Goal: Information Seeking & Learning: Find specific fact

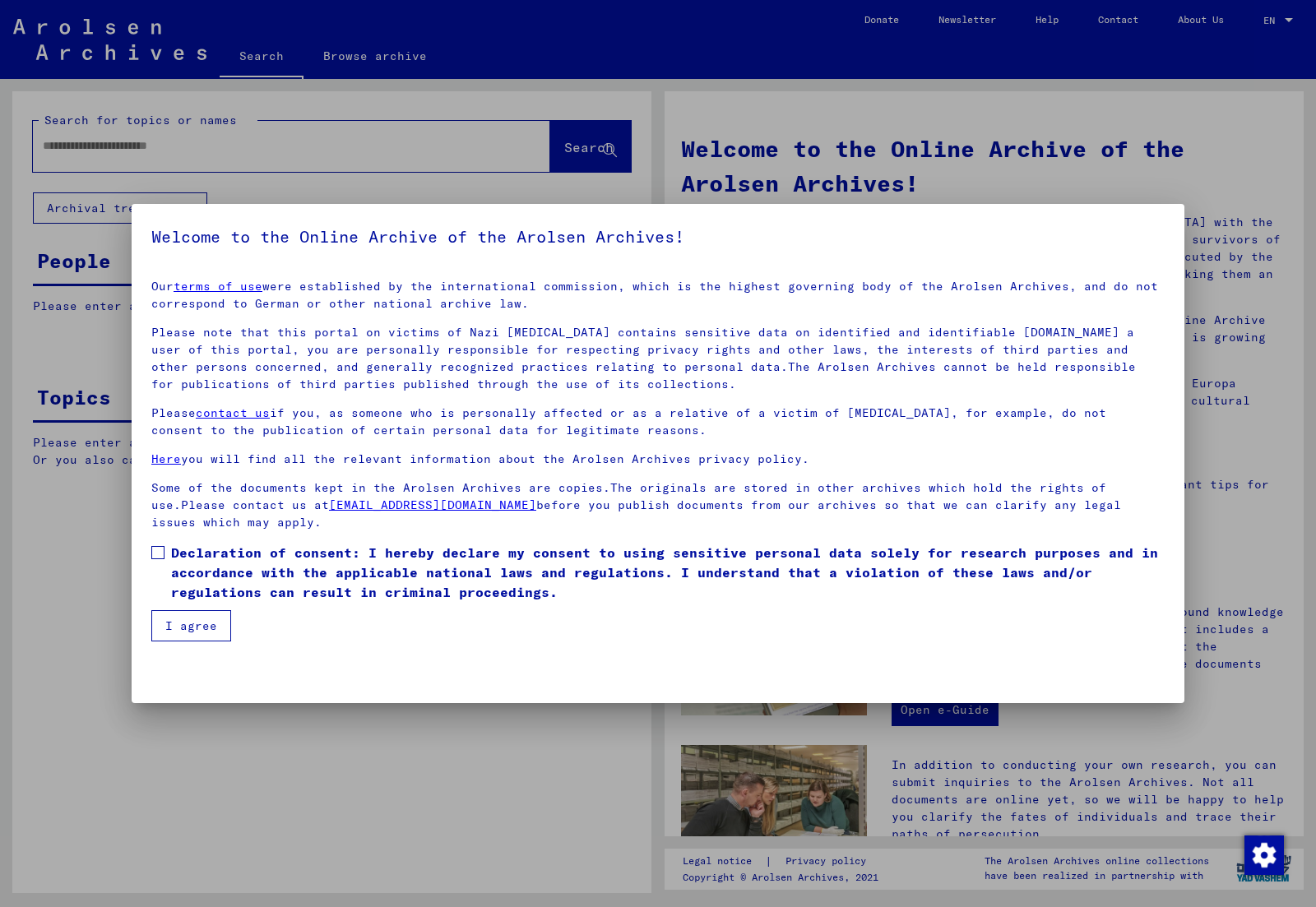
click at [218, 566] on span "Declaration of consent: I hereby declare my consent to using sensitive personal…" at bounding box center [668, 572] width 993 height 59
click at [200, 618] on button "I agree" at bounding box center [191, 625] width 80 height 31
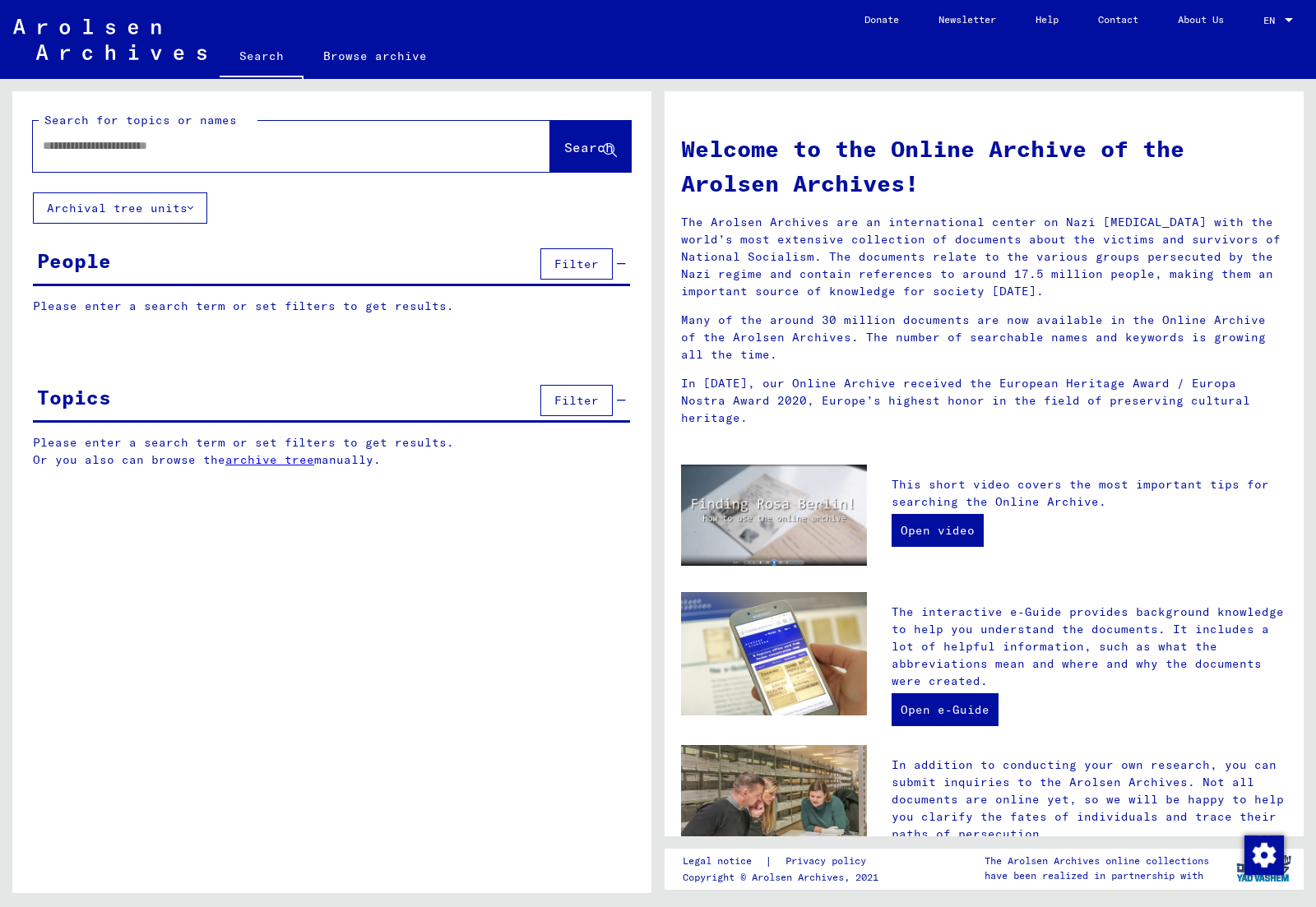
click at [229, 152] on input "text" at bounding box center [271, 146] width 458 height 17
type input "*"
type input "**********"
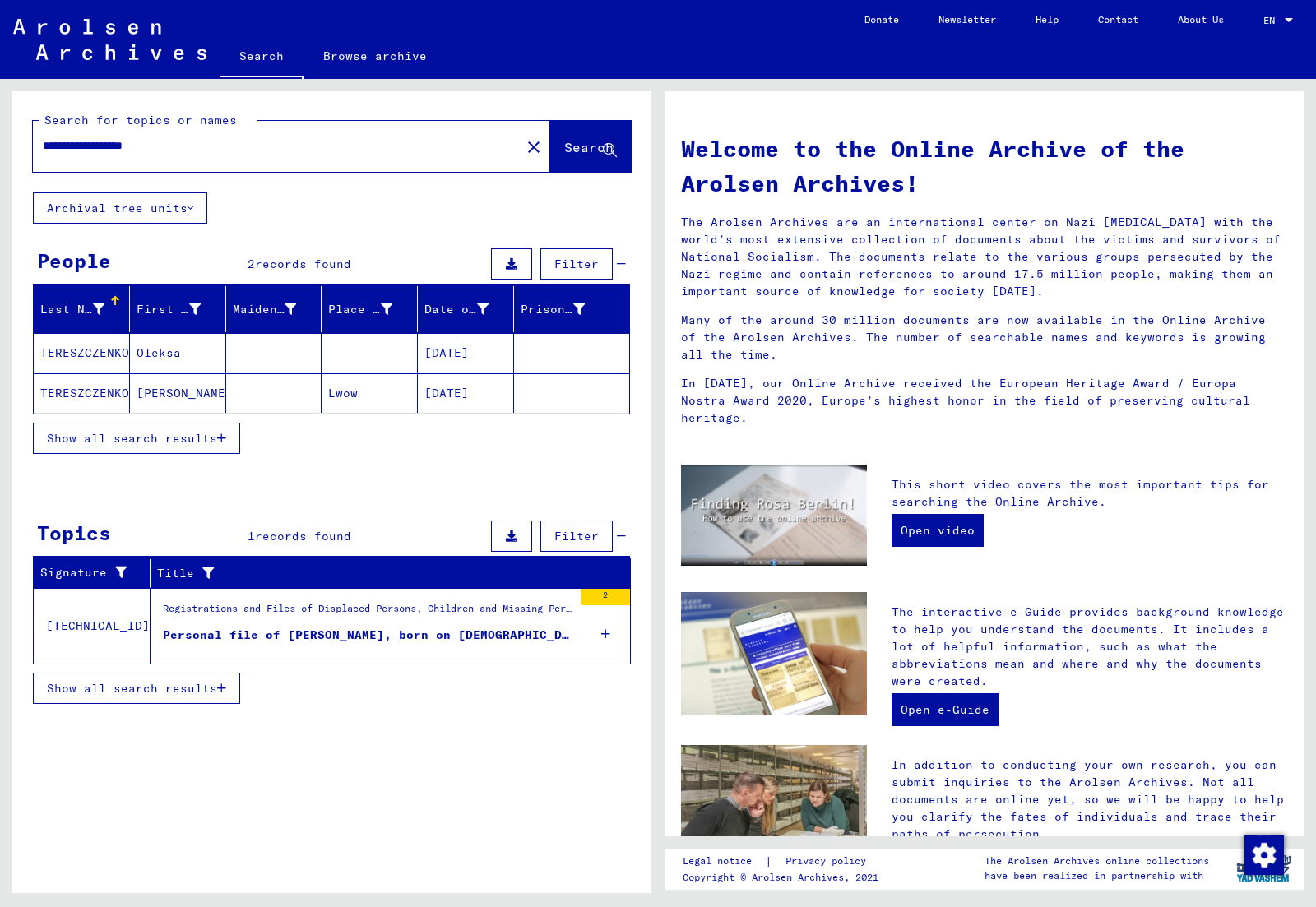
click at [156, 359] on mat-cell "Oleksa" at bounding box center [178, 353] width 96 height 40
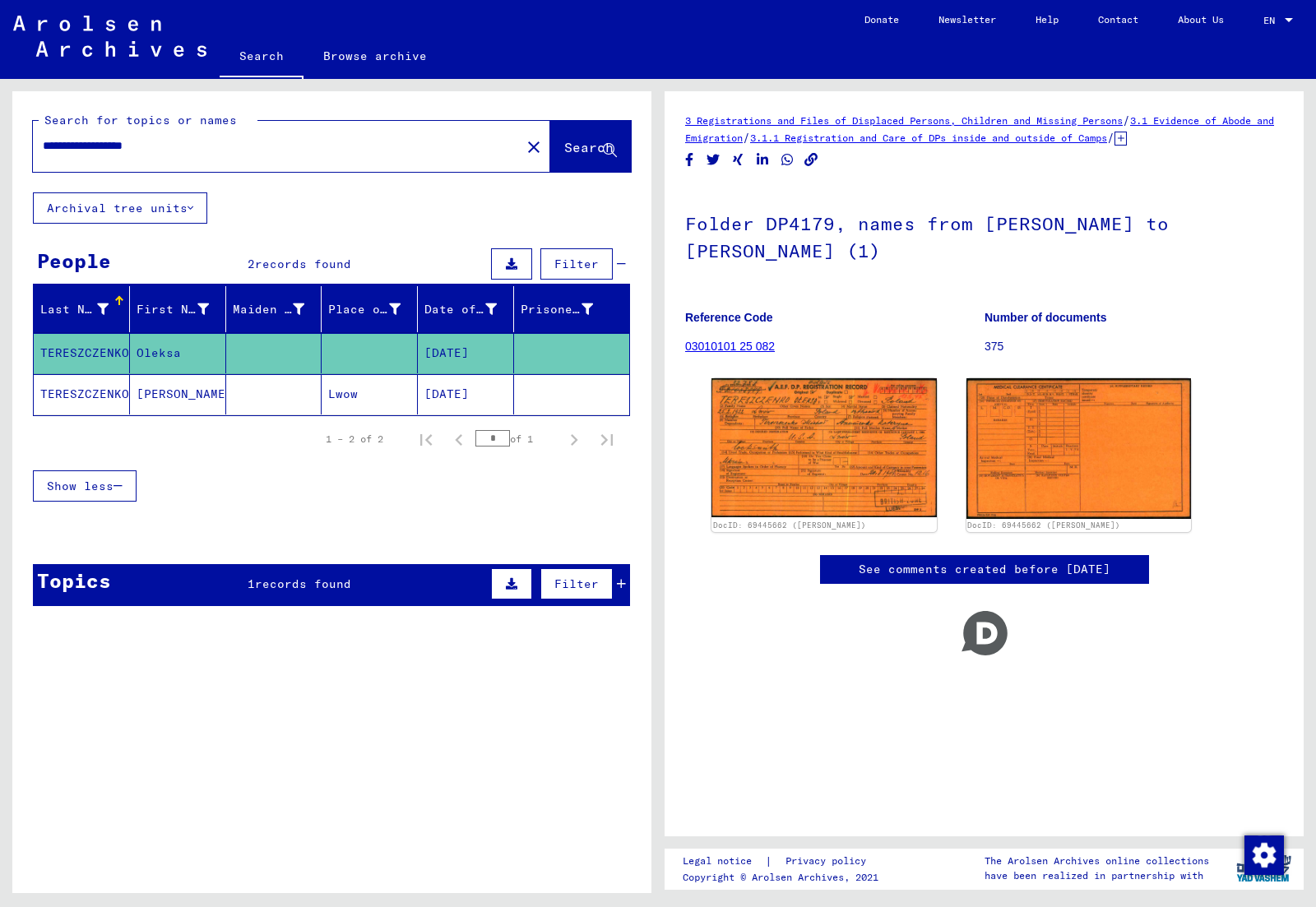
click at [161, 393] on mat-cell "[PERSON_NAME]" at bounding box center [178, 394] width 96 height 40
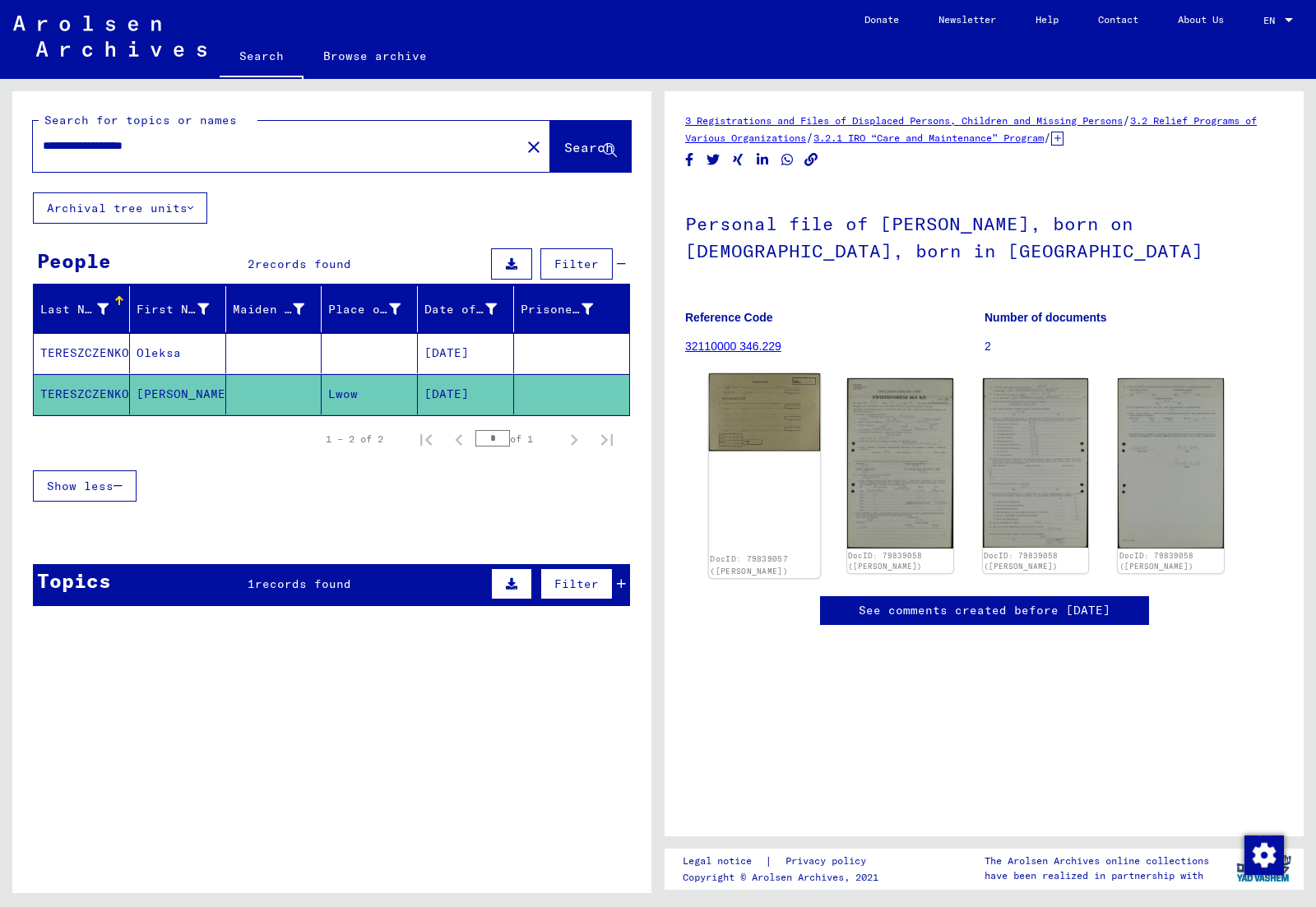
click at [746, 431] on img at bounding box center [764, 412] width 111 height 78
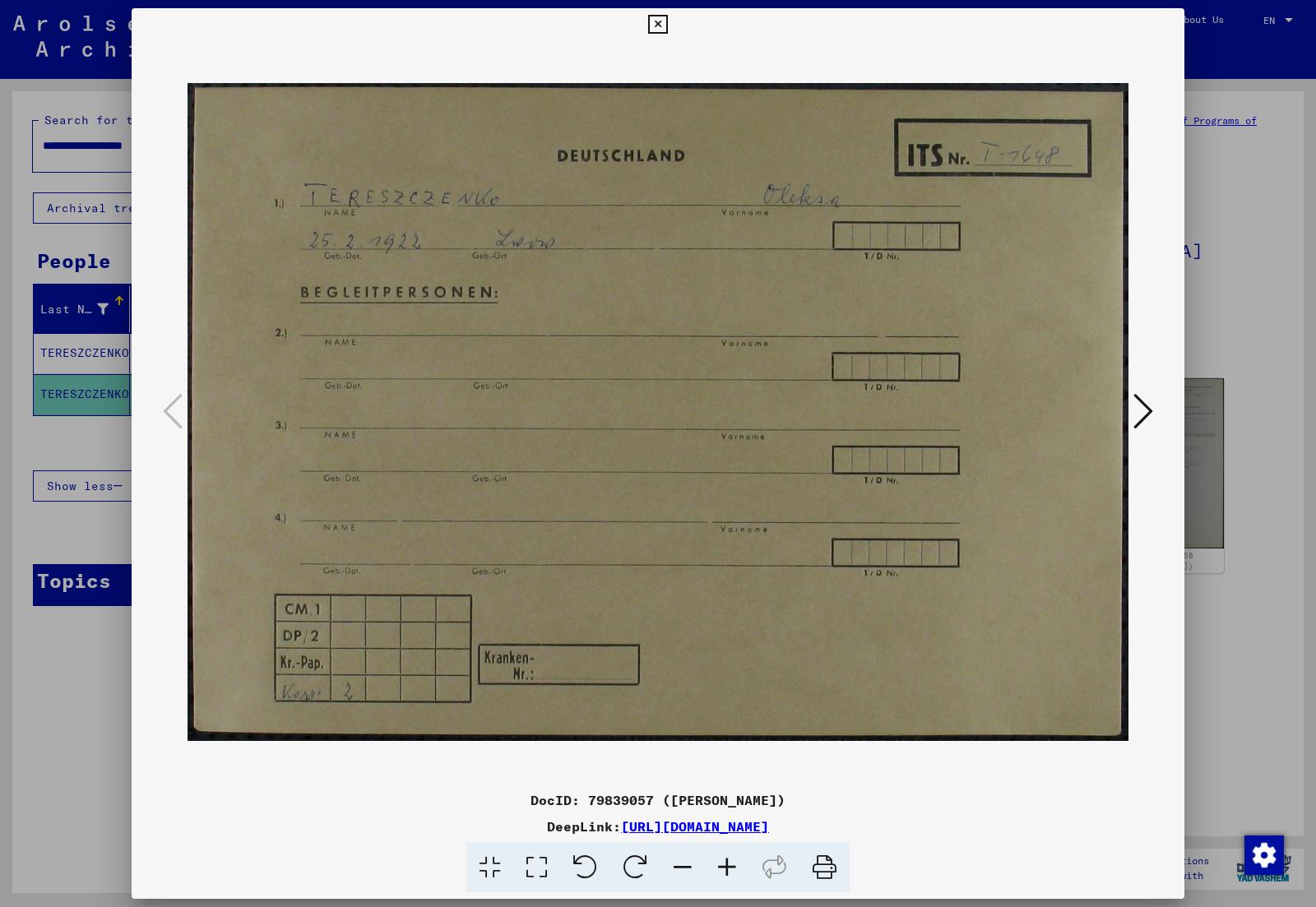
click at [1137, 408] on icon at bounding box center [1144, 411] width 20 height 40
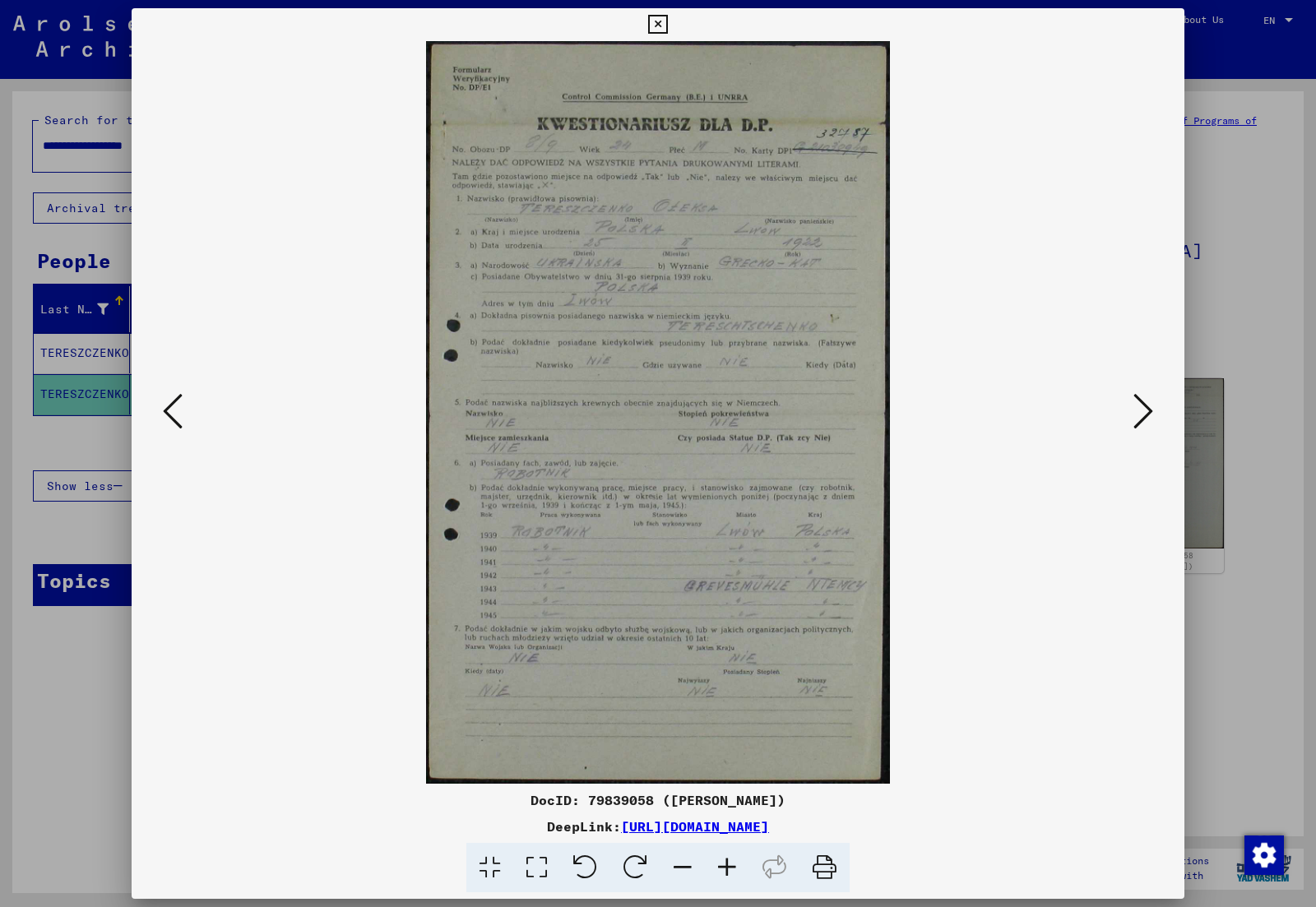
click at [1142, 410] on icon at bounding box center [1144, 411] width 20 height 40
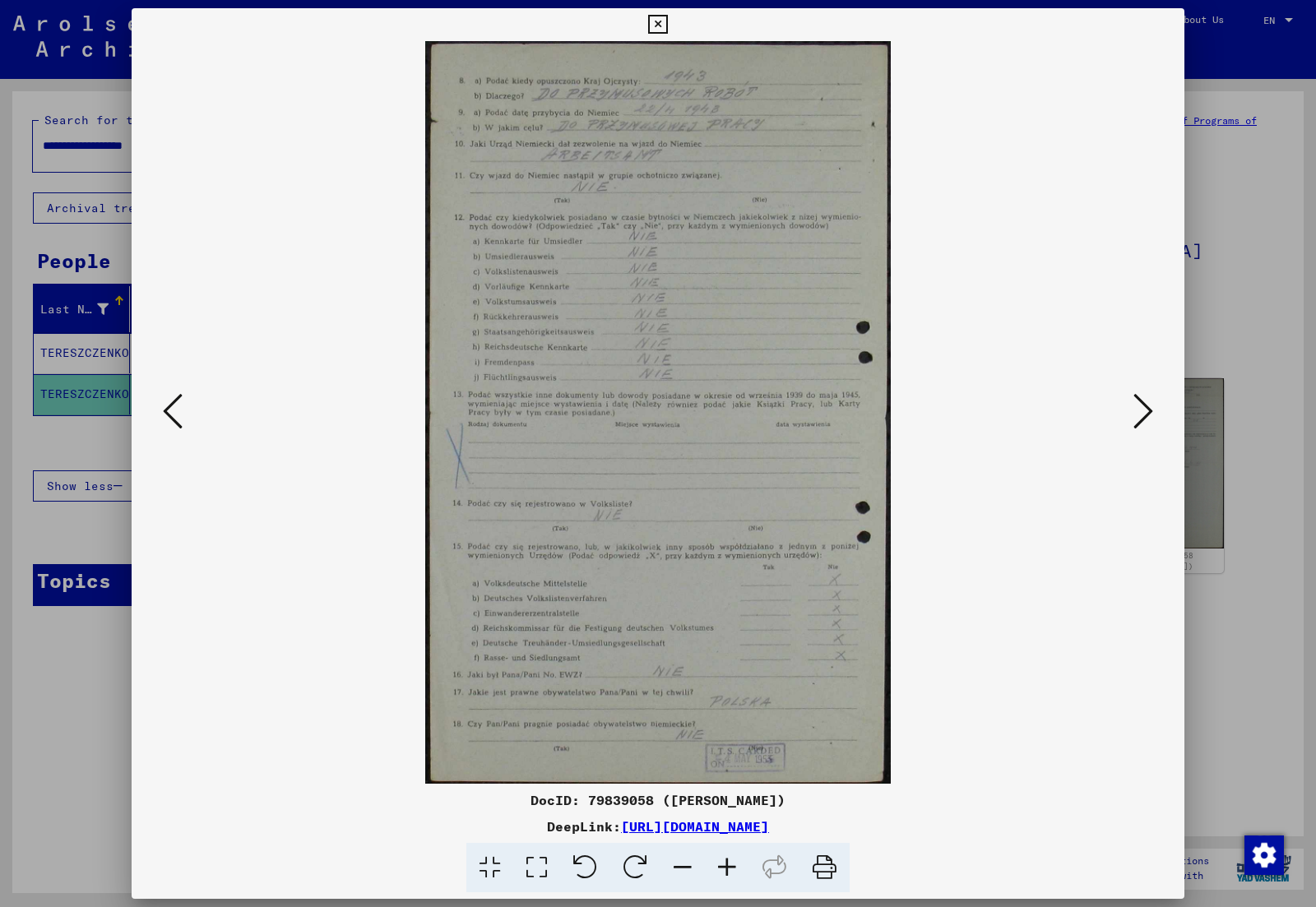
click at [1142, 410] on icon at bounding box center [1144, 411] width 20 height 40
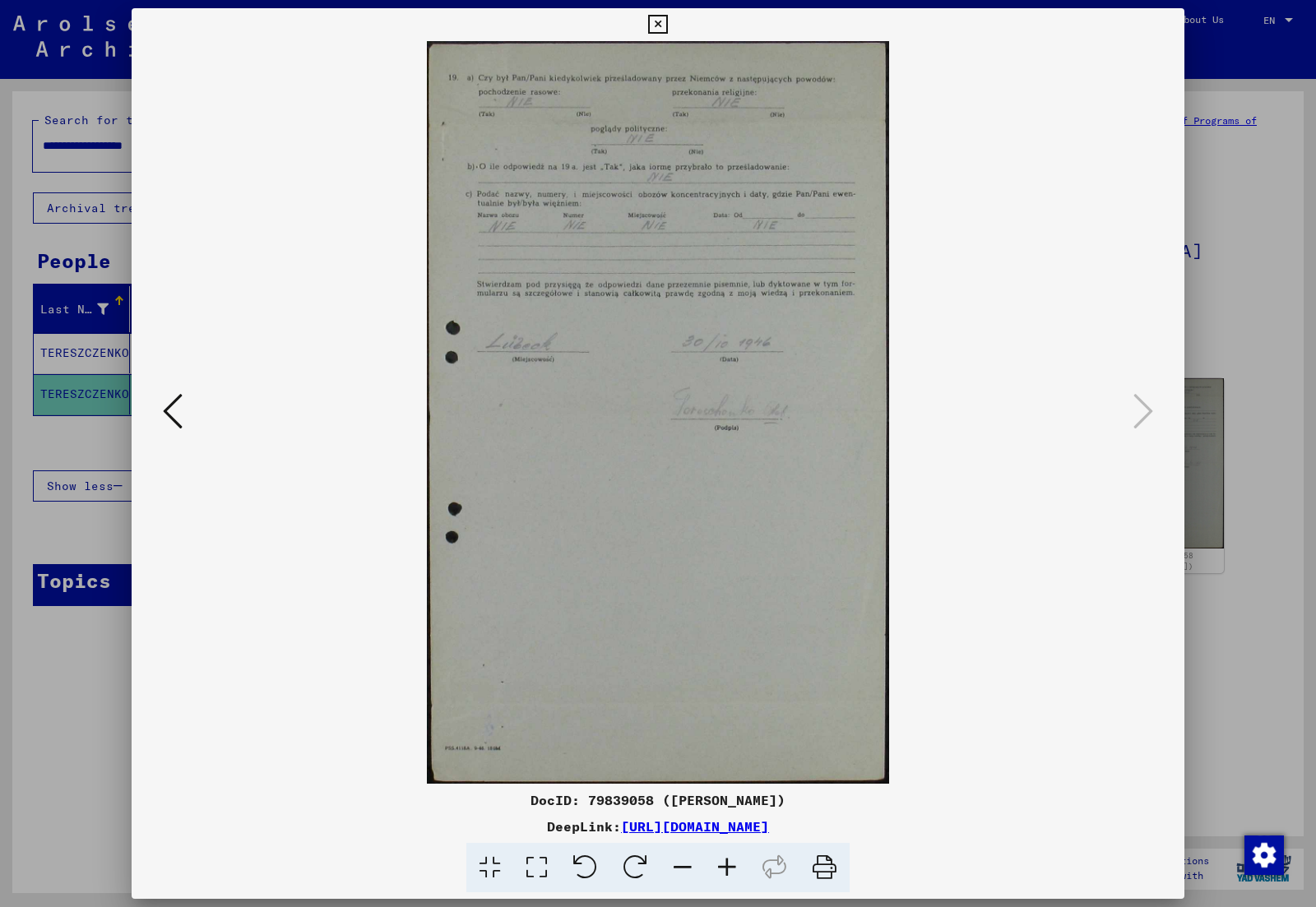
click at [1245, 332] on div at bounding box center [658, 453] width 1316 height 907
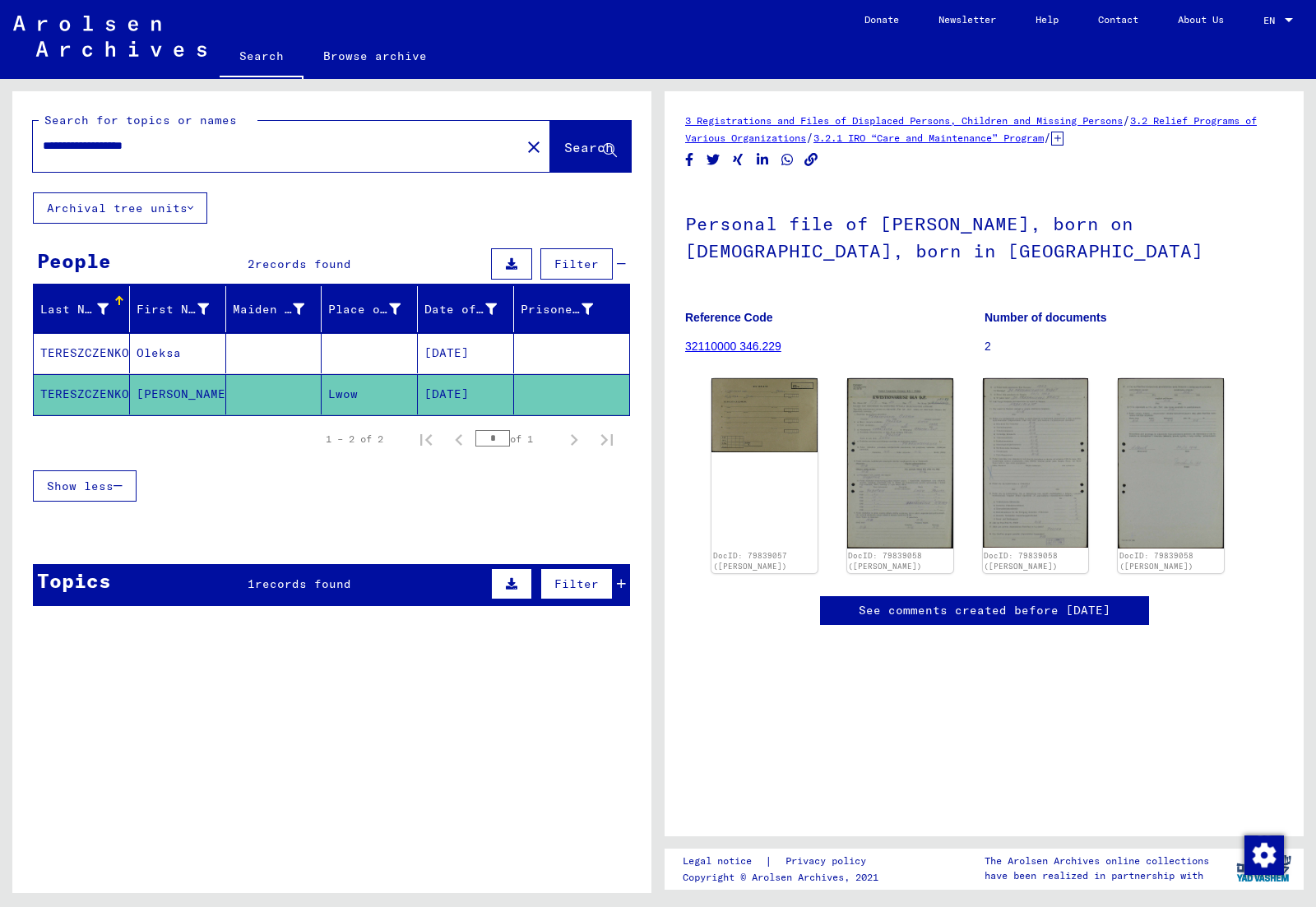
click at [232, 362] on mat-cell at bounding box center [275, 353] width 96 height 40
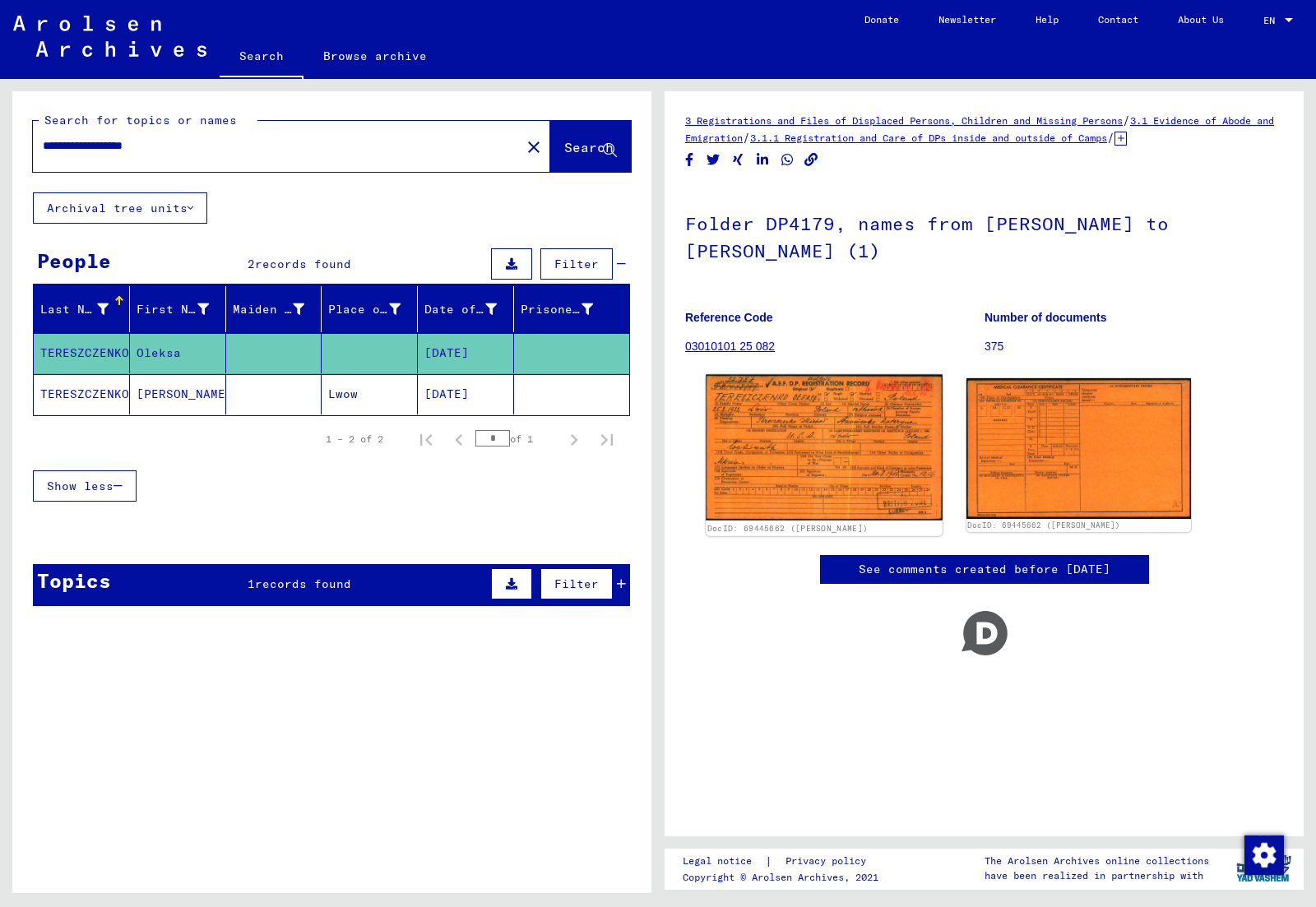
click at [847, 440] on img at bounding box center [824, 449] width 236 height 147
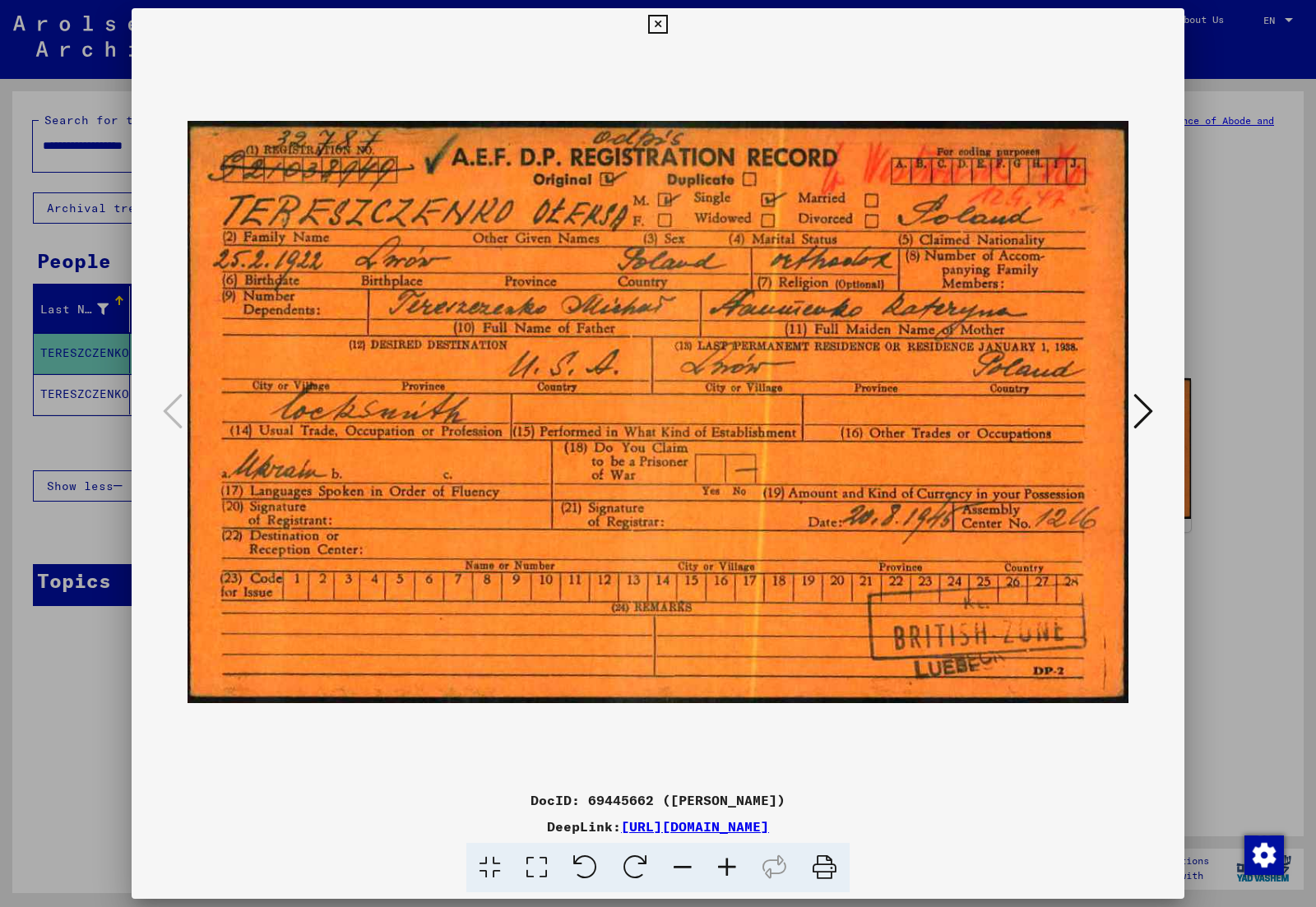
drag, startPoint x: 102, startPoint y: 356, endPoint x: 103, endPoint y: 380, distance: 24.0
click at [101, 356] on div at bounding box center [658, 453] width 1316 height 907
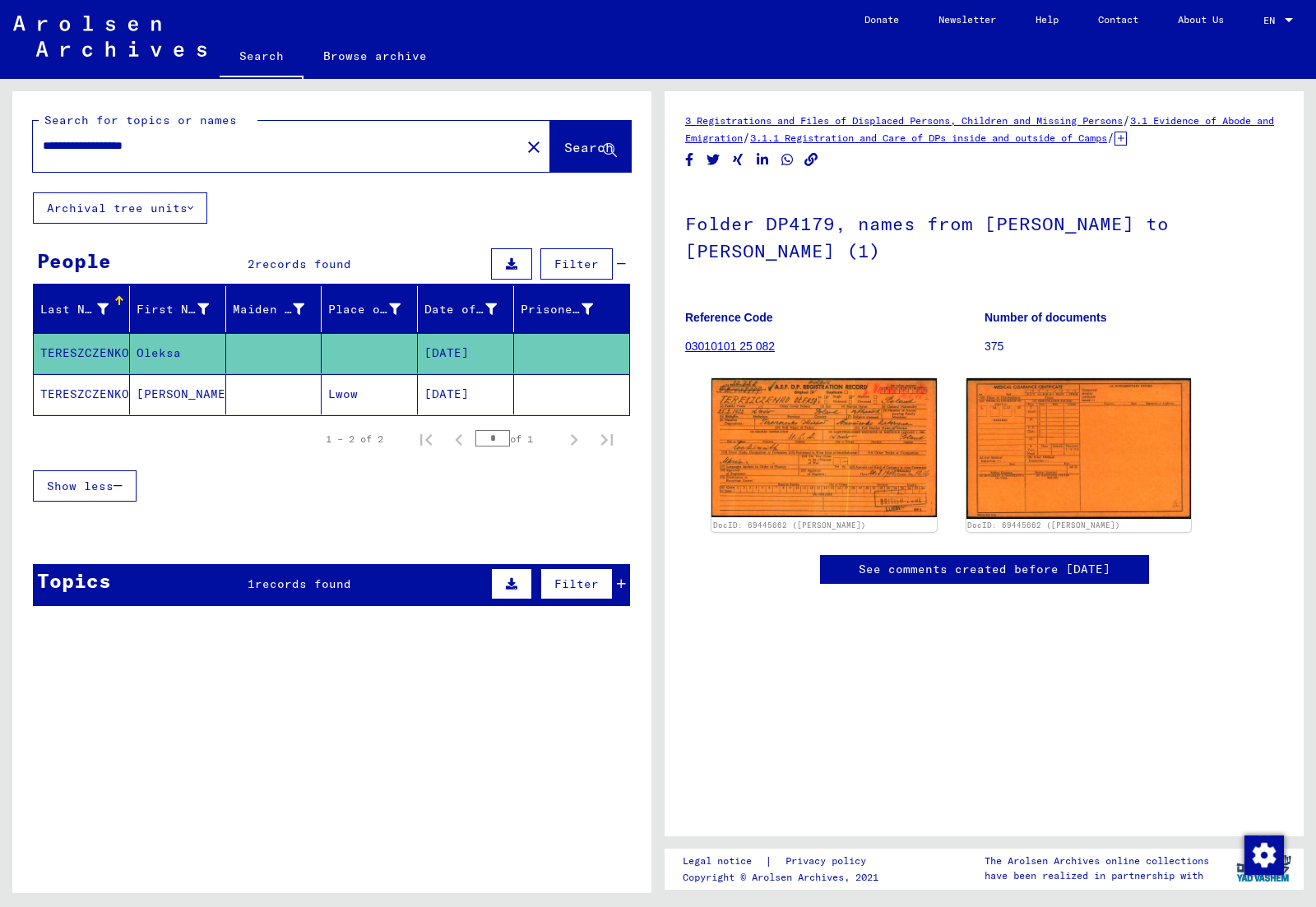
click at [105, 391] on mat-cell "TERESZCZENKO" at bounding box center [82, 394] width 96 height 40
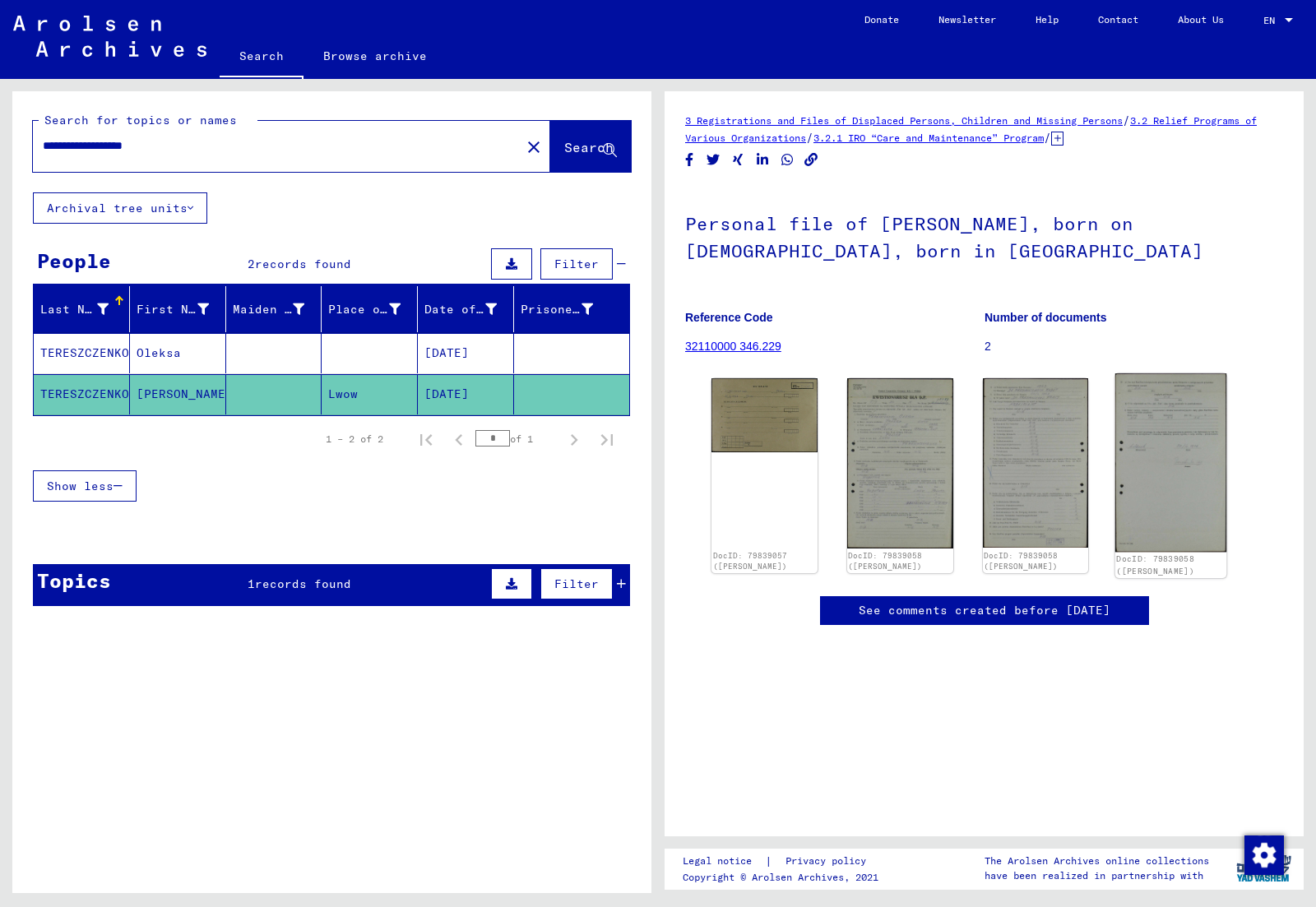
click at [1153, 453] on img at bounding box center [1171, 462] width 111 height 179
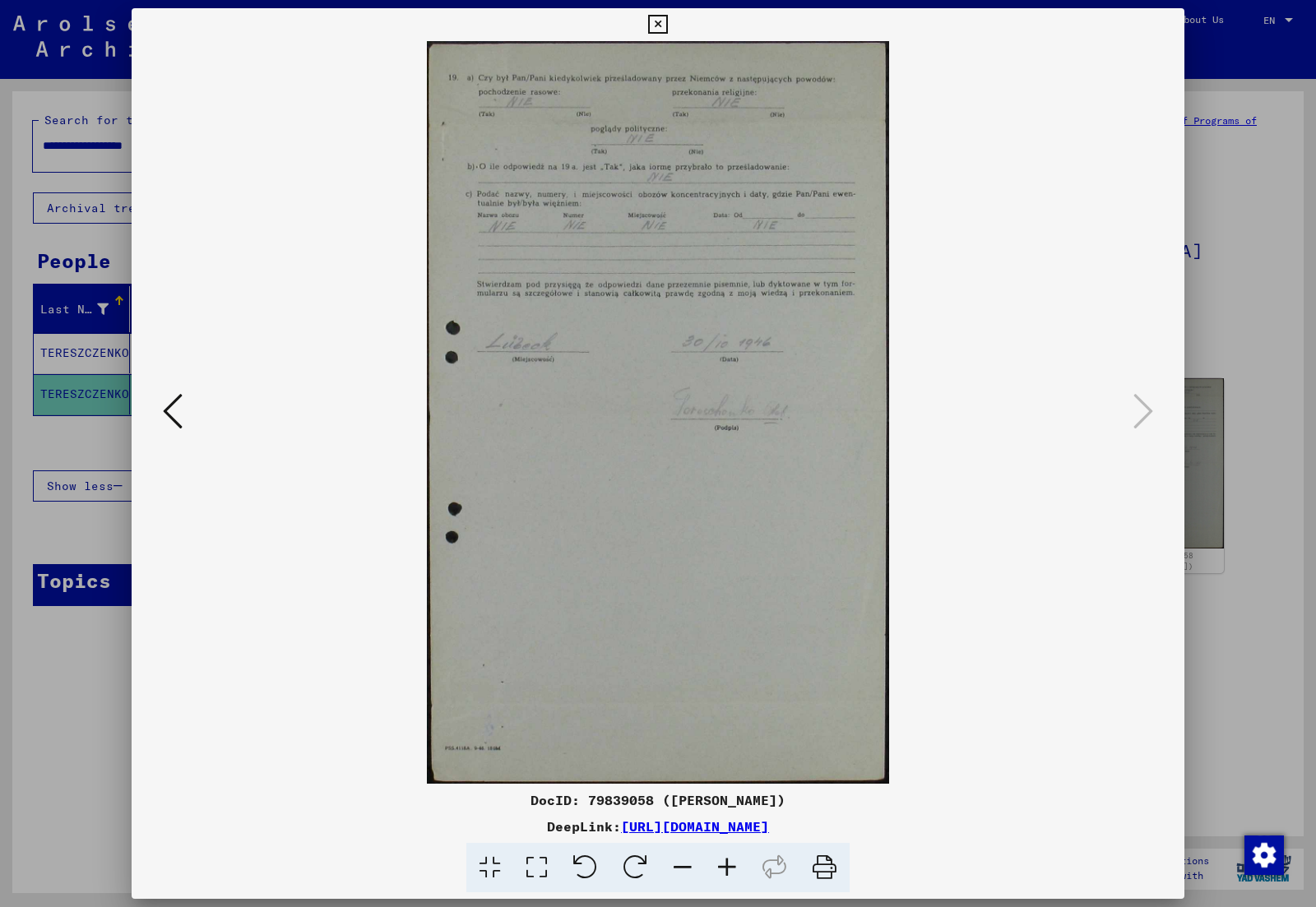
click at [1204, 344] on div at bounding box center [658, 453] width 1316 height 907
